Goal: Task Accomplishment & Management: Manage account settings

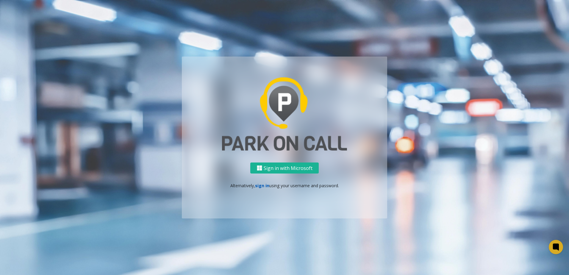
click at [259, 184] on link "sign in" at bounding box center [262, 186] width 14 height 6
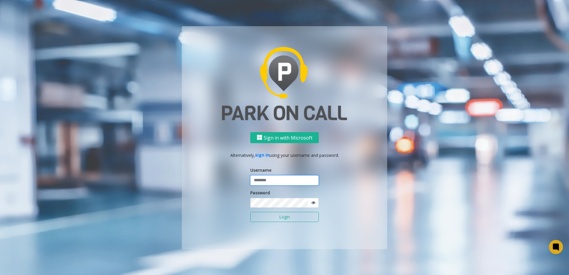
click at [265, 179] on input "text" at bounding box center [284, 180] width 68 height 10
type input "********"
click at [265, 218] on button "Login" at bounding box center [284, 217] width 68 height 10
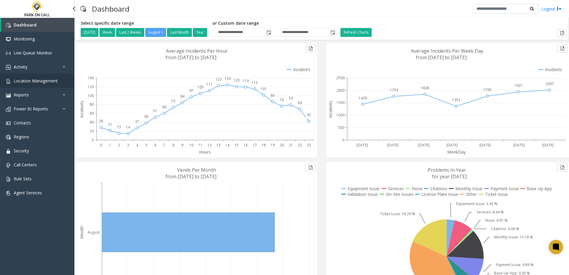
click at [61, 86] on link "Location Management" at bounding box center [37, 81] width 74 height 14
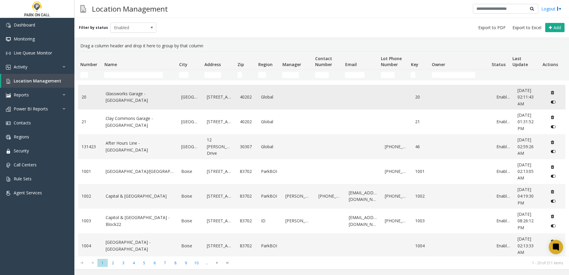
scroll to position [320, 0]
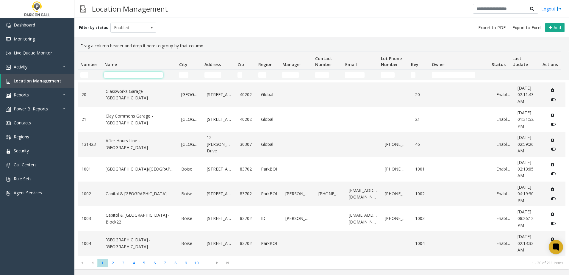
click at [123, 72] on input "Name Filter" at bounding box center [133, 75] width 59 height 6
type input "*"
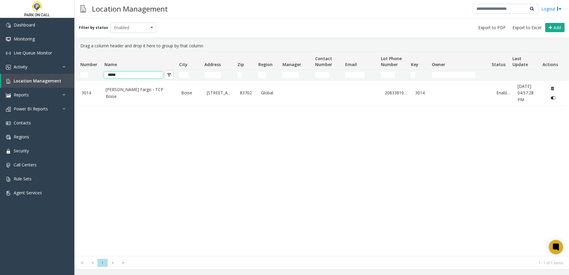
scroll to position [0, 0]
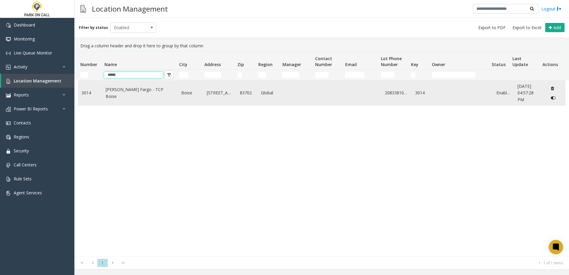
type input "*****"
click at [105, 98] on td "[PERSON_NAME] Fargo - TCP Boise" at bounding box center [140, 93] width 76 height 25
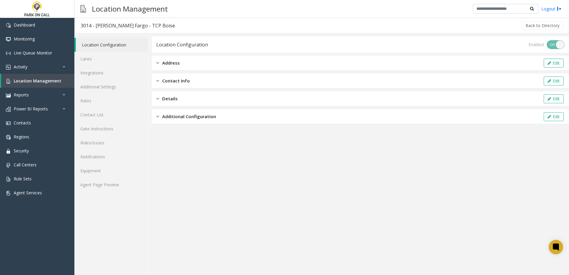
click at [190, 120] on div "Additional Configuration Edit" at bounding box center [360, 116] width 417 height 15
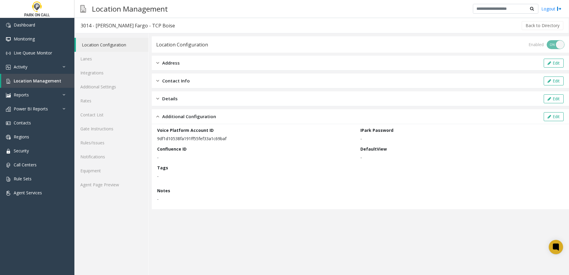
drag, startPoint x: 157, startPoint y: 140, endPoint x: 243, endPoint y: 142, distance: 86.3
click at [243, 142] on div "Voice Platform Account ID 9df1d10538fa191ff55fef33a1c69baf IPark Password - Con…" at bounding box center [360, 166] width 417 height 85
drag, startPoint x: 243, startPoint y: 142, endPoint x: 223, endPoint y: 143, distance: 19.6
click at [223, 143] on div "Voice Platform Account ID 9df1d10538fa191ff55fef33a1c69baf IPark Password - Con…" at bounding box center [360, 166] width 406 height 79
click at [221, 141] on p "9df1d10538fa191ff55fef33a1c69baf" at bounding box center [257, 138] width 200 height 6
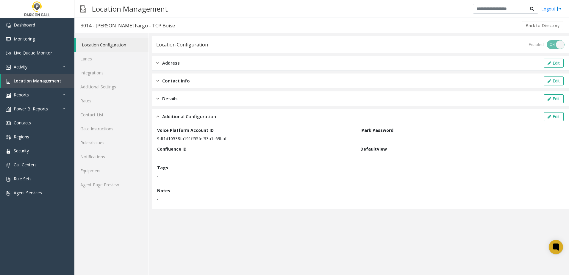
click at [221, 141] on p "9df1d10538fa191ff55fef33a1c69baf" at bounding box center [257, 138] width 200 height 6
drag, startPoint x: 221, startPoint y: 141, endPoint x: 207, endPoint y: 147, distance: 14.4
click at [207, 147] on div "Confluence ID -" at bounding box center [258, 153] width 203 height 15
click at [117, 67] on link "Integrations" at bounding box center [111, 73] width 74 height 14
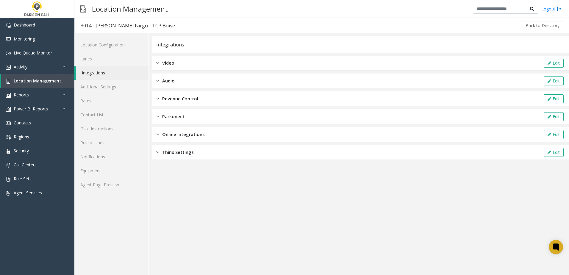
click at [187, 96] on span "Revenue Control" at bounding box center [180, 98] width 36 height 7
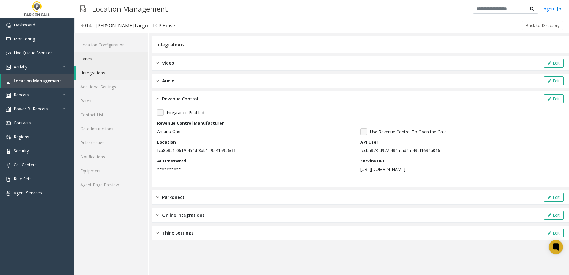
click at [102, 56] on link "Lanes" at bounding box center [111, 59] width 74 height 14
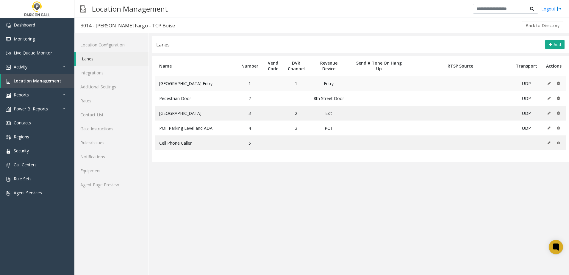
click at [549, 82] on icon at bounding box center [548, 83] width 3 height 4
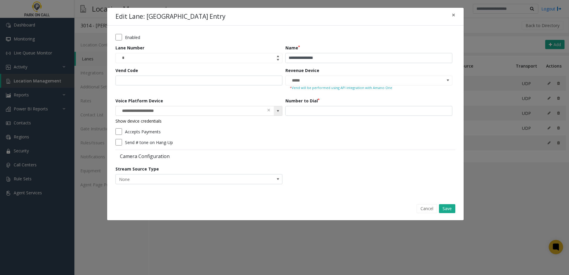
click at [281, 111] on span at bounding box center [278, 111] width 8 height 10
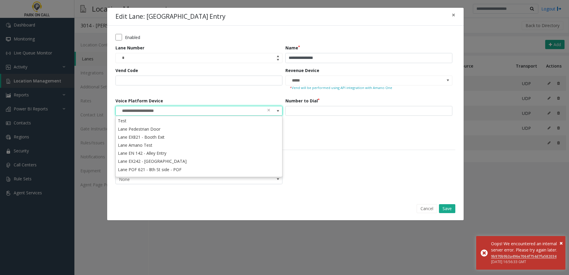
scroll to position [86, 0]
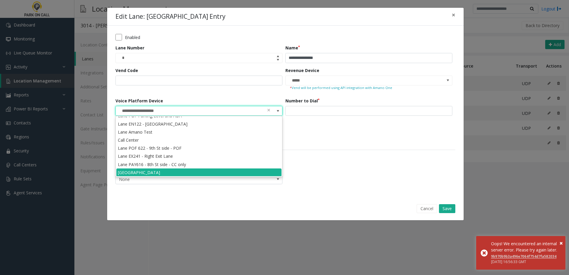
click at [300, 141] on div "Send # tone on Hang-Up" at bounding box center [283, 142] width 337 height 7
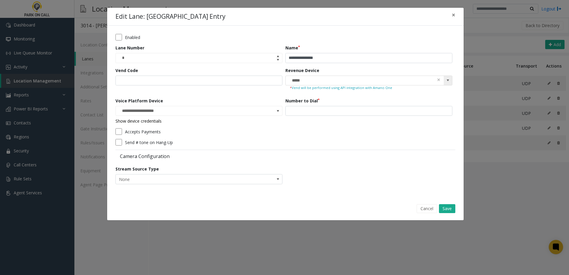
click at [449, 81] on span at bounding box center [447, 80] width 5 height 5
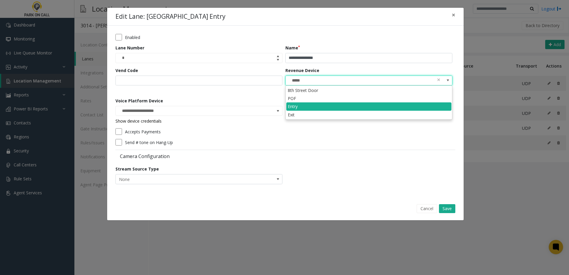
click at [453, 60] on div "**********" at bounding box center [370, 54] width 170 height 18
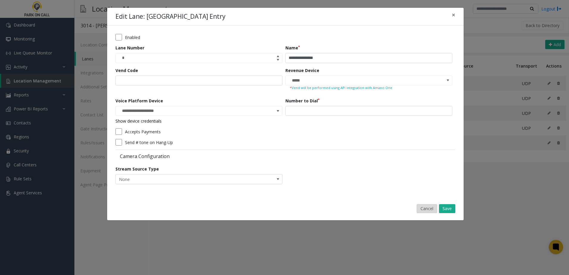
click at [426, 208] on button "Cancel" at bounding box center [426, 208] width 21 height 9
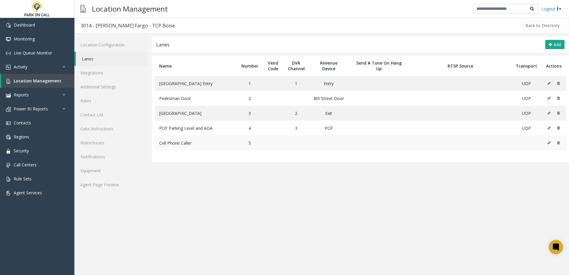
click at [549, 140] on button at bounding box center [550, 142] width 7 height 9
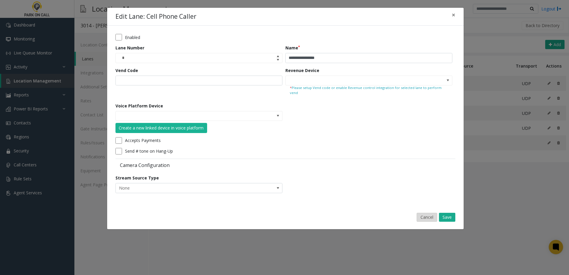
click at [420, 213] on button "Cancel" at bounding box center [426, 217] width 21 height 9
